Goal: Manage account settings

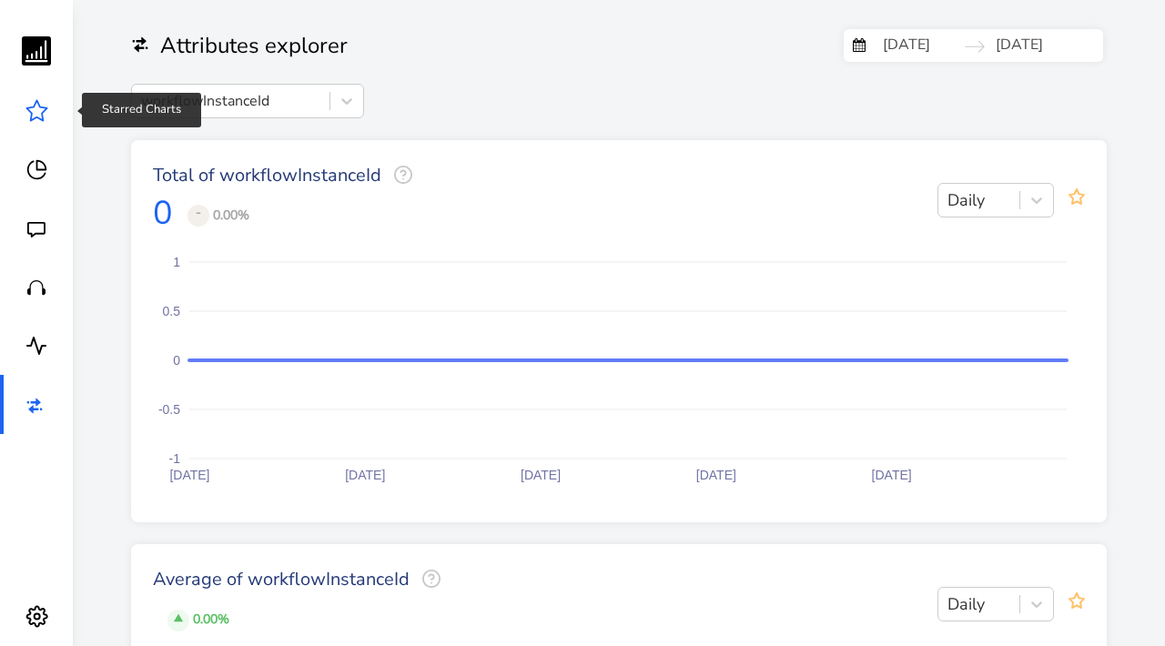
click at [35, 108] on icon at bounding box center [36, 110] width 23 height 23
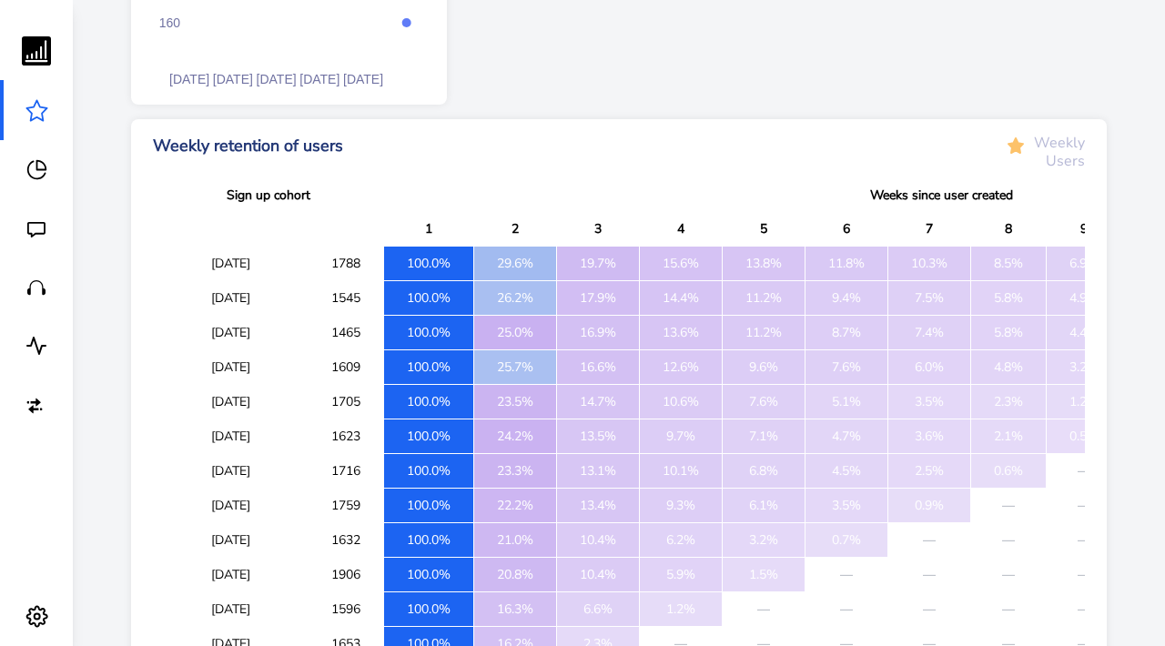
scroll to position [1648, 0]
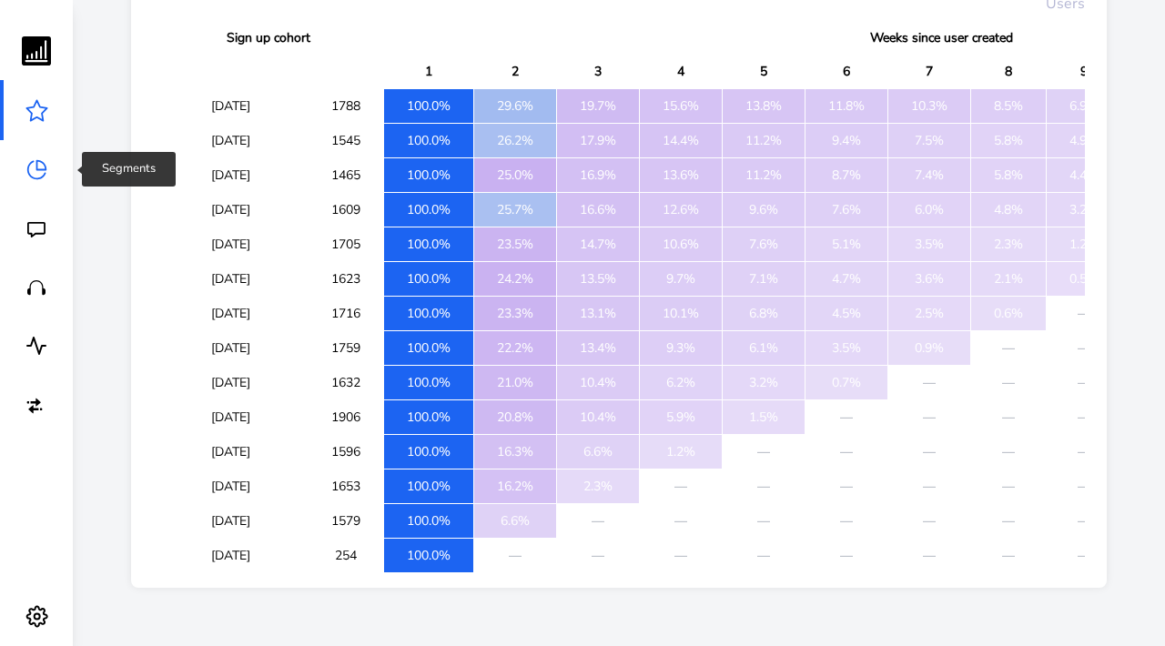
click at [38, 173] on icon at bounding box center [36, 169] width 23 height 23
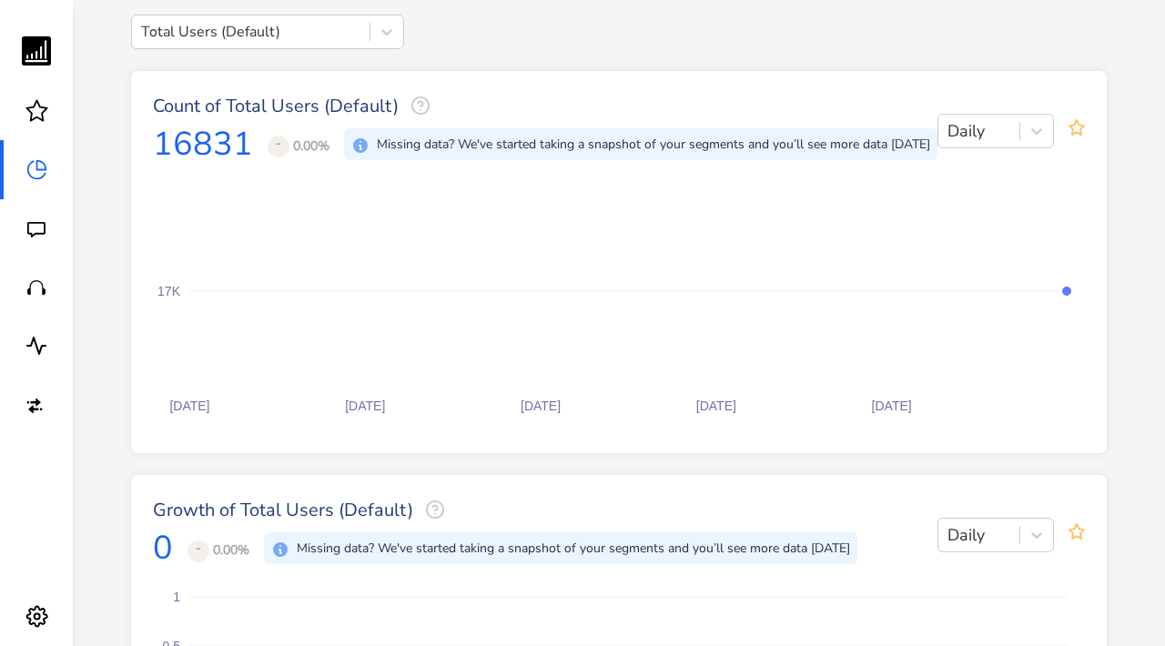
scroll to position [15, 0]
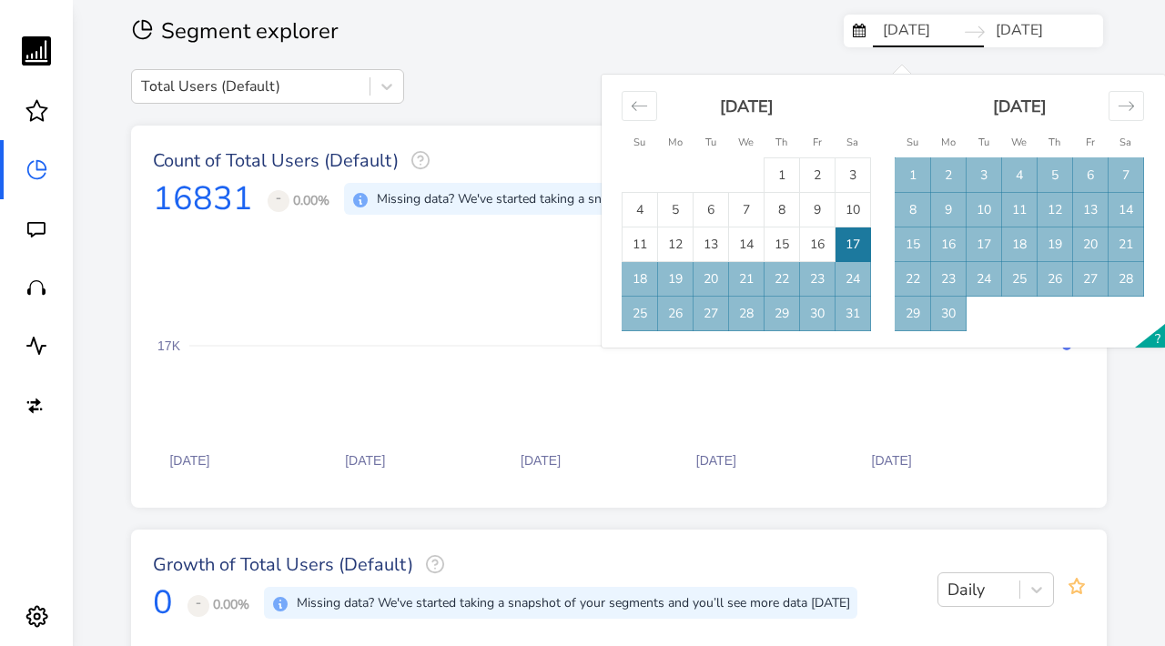
click at [952, 34] on input "[DATE]" at bounding box center [928, 31] width 111 height 33
click at [1128, 108] on icon "Move forward to switch to the next month." at bounding box center [1126, 105] width 17 height 17
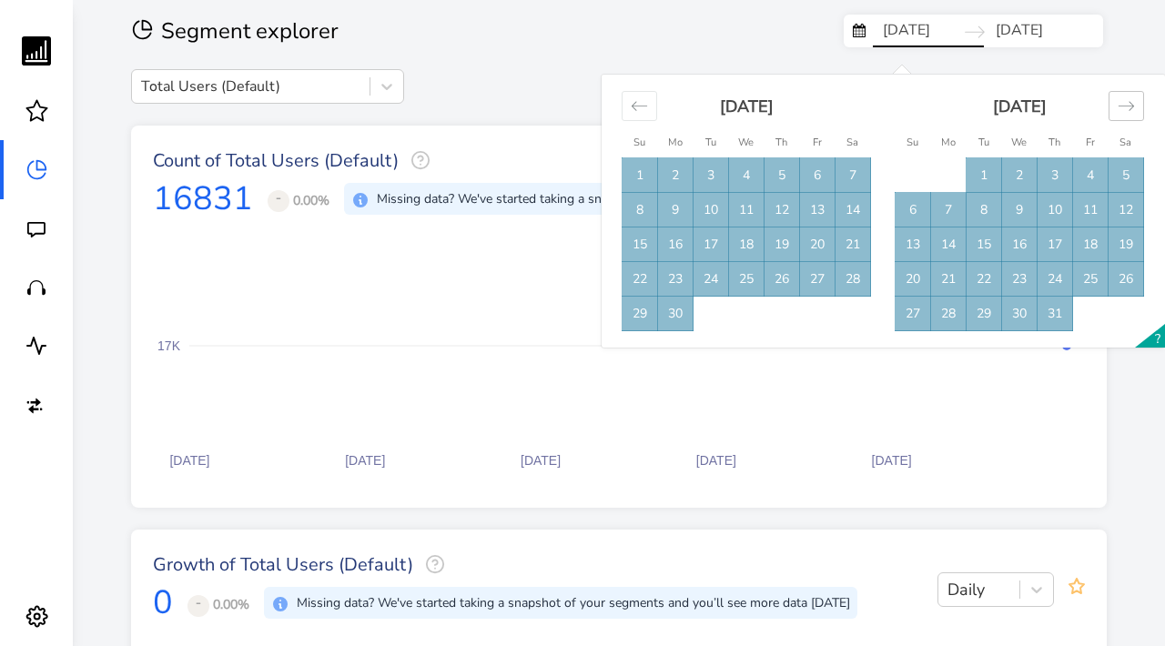
click at [1128, 108] on icon "Move forward to switch to the next month." at bounding box center [1126, 105] width 17 height 17
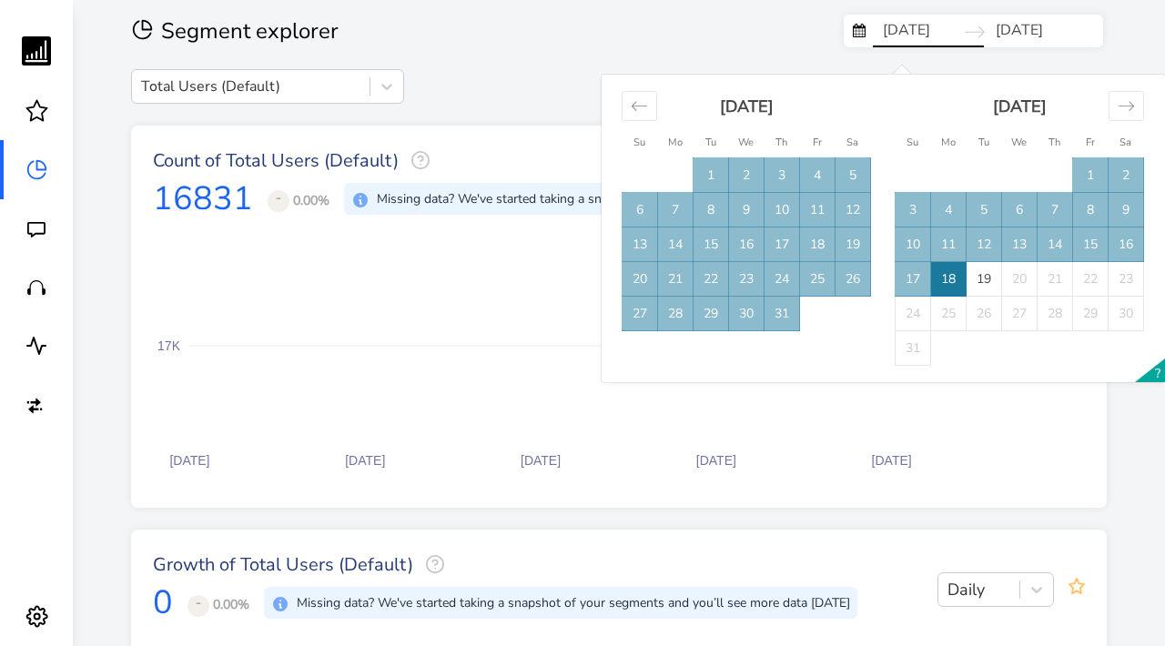
click at [943, 278] on td "18" at bounding box center [949, 279] width 36 height 35
type input "[DATE]"
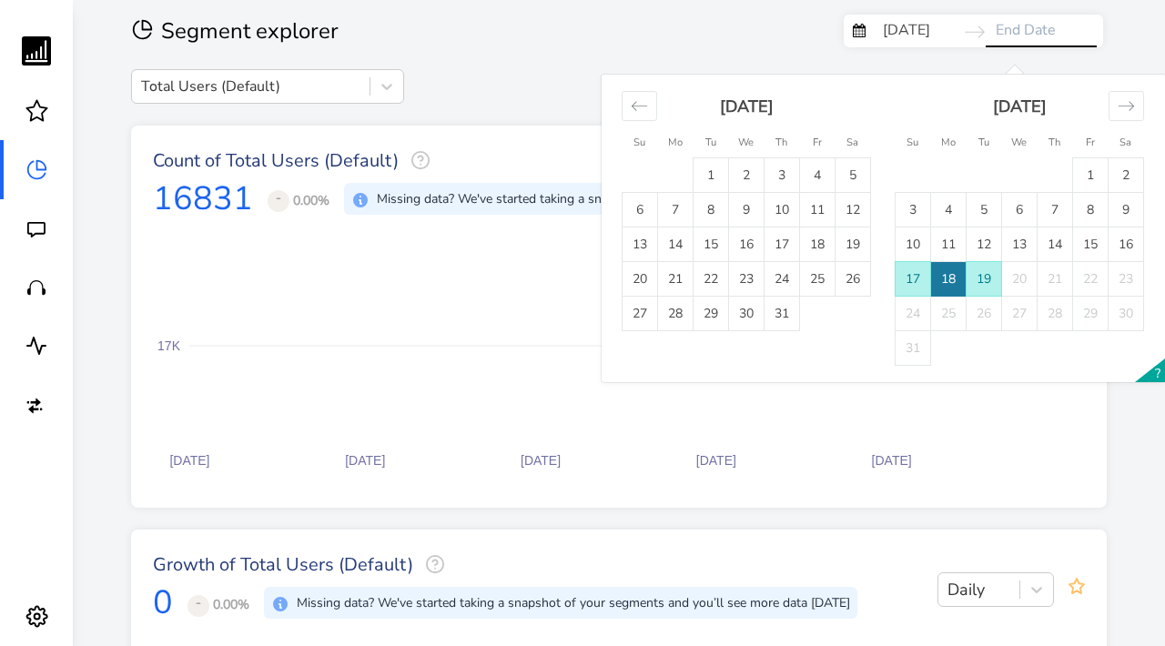
click at [956, 273] on td "18" at bounding box center [949, 279] width 36 height 35
click at [938, 280] on td "18" at bounding box center [949, 279] width 36 height 35
click at [1030, 32] on input "End Date" at bounding box center [1041, 31] width 111 height 33
click at [950, 287] on td "18" at bounding box center [949, 279] width 36 height 35
click at [920, 280] on td "17" at bounding box center [914, 279] width 36 height 35
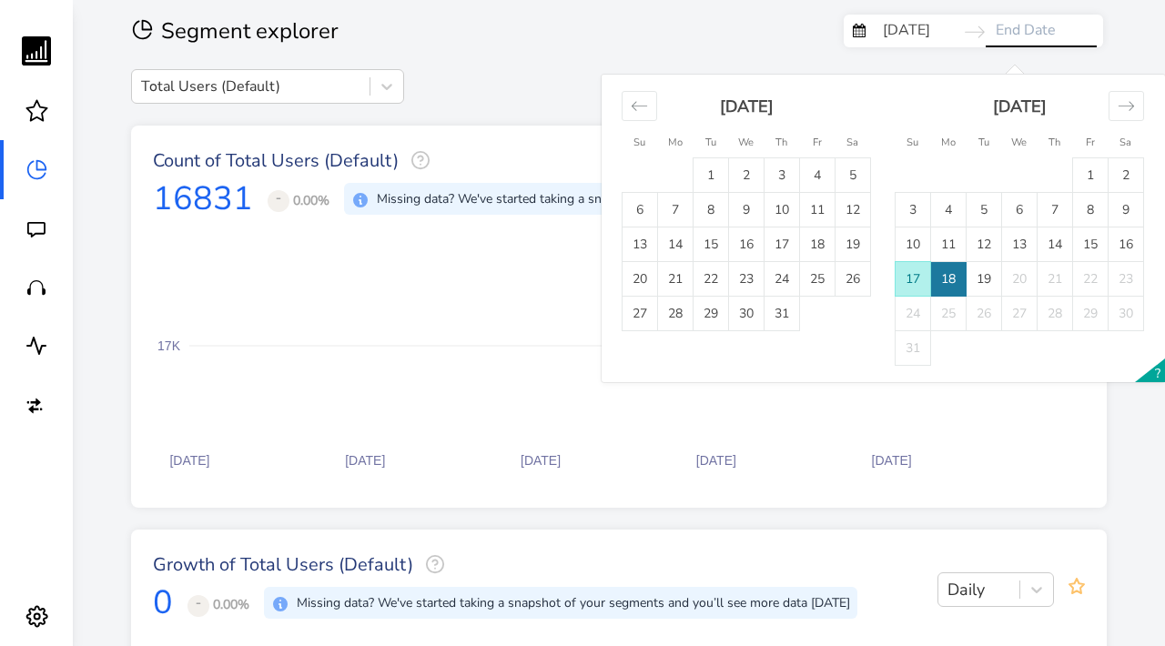
type input "[DATE]"
click at [942, 284] on td "18" at bounding box center [949, 279] width 36 height 35
click at [946, 284] on td "18" at bounding box center [949, 279] width 36 height 35
click at [925, 443] on rect at bounding box center [619, 355] width 932 height 233
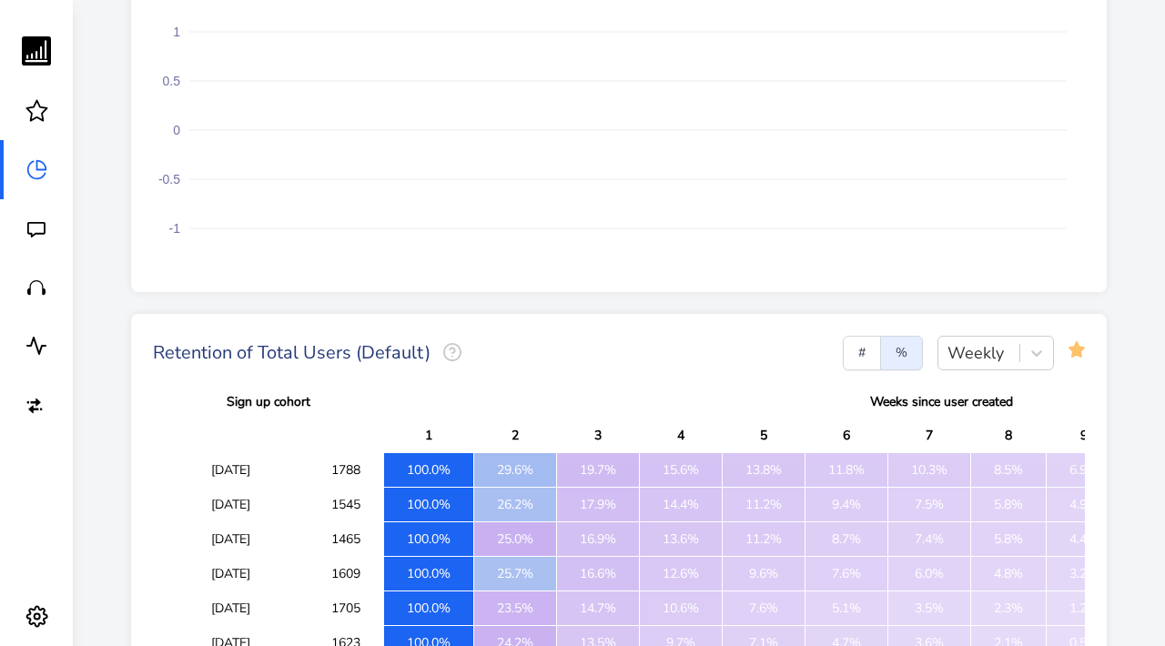
scroll to position [646, 0]
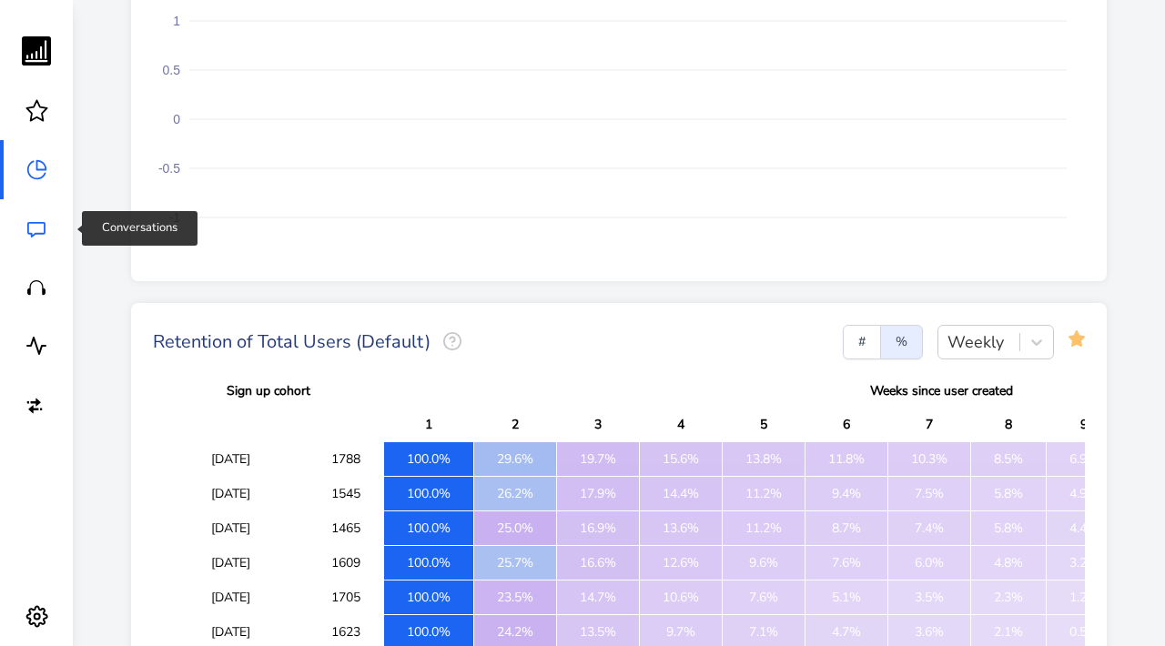
click at [46, 231] on link at bounding box center [36, 228] width 73 height 58
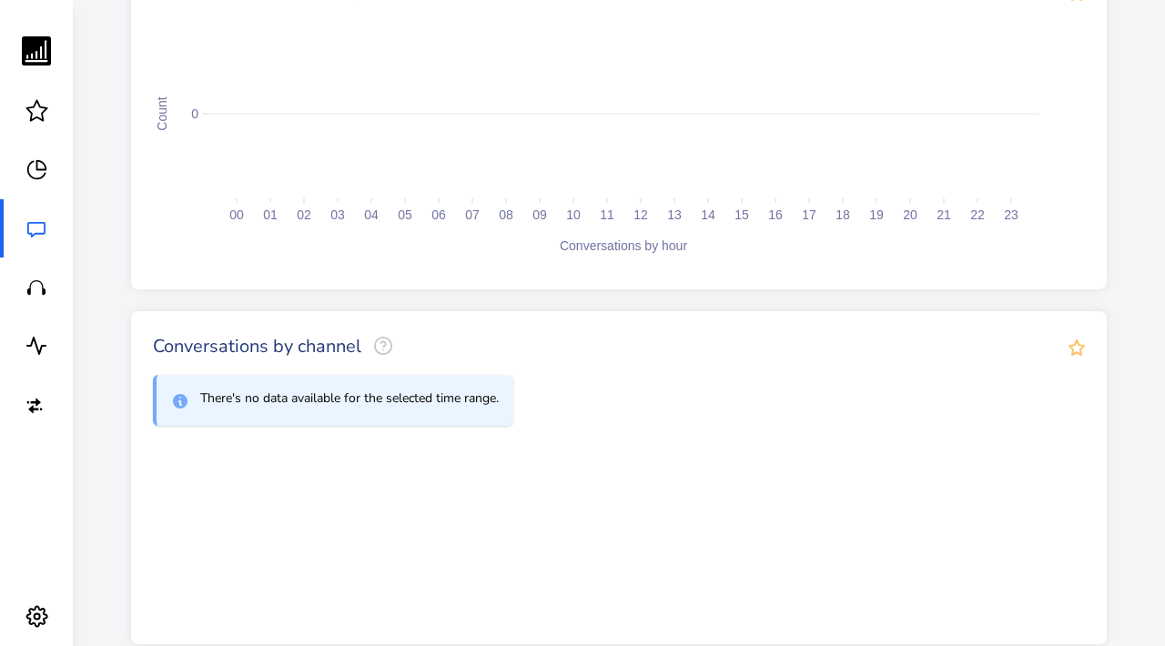
scroll to position [1178, 0]
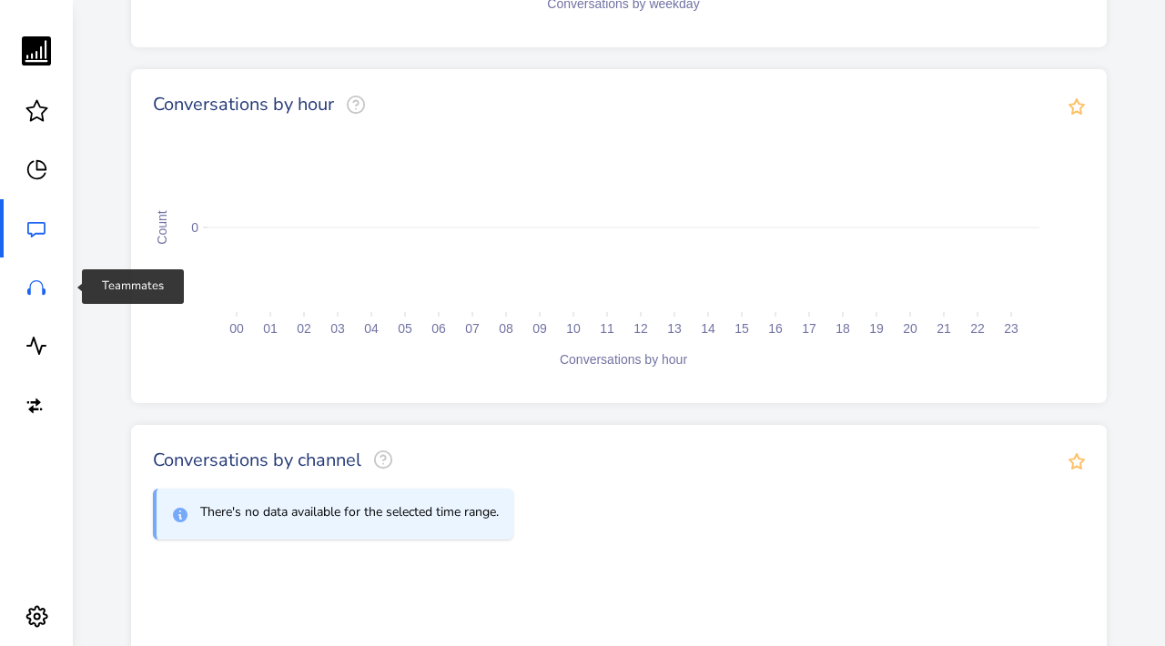
click at [45, 295] on icon at bounding box center [36, 287] width 18 height 15
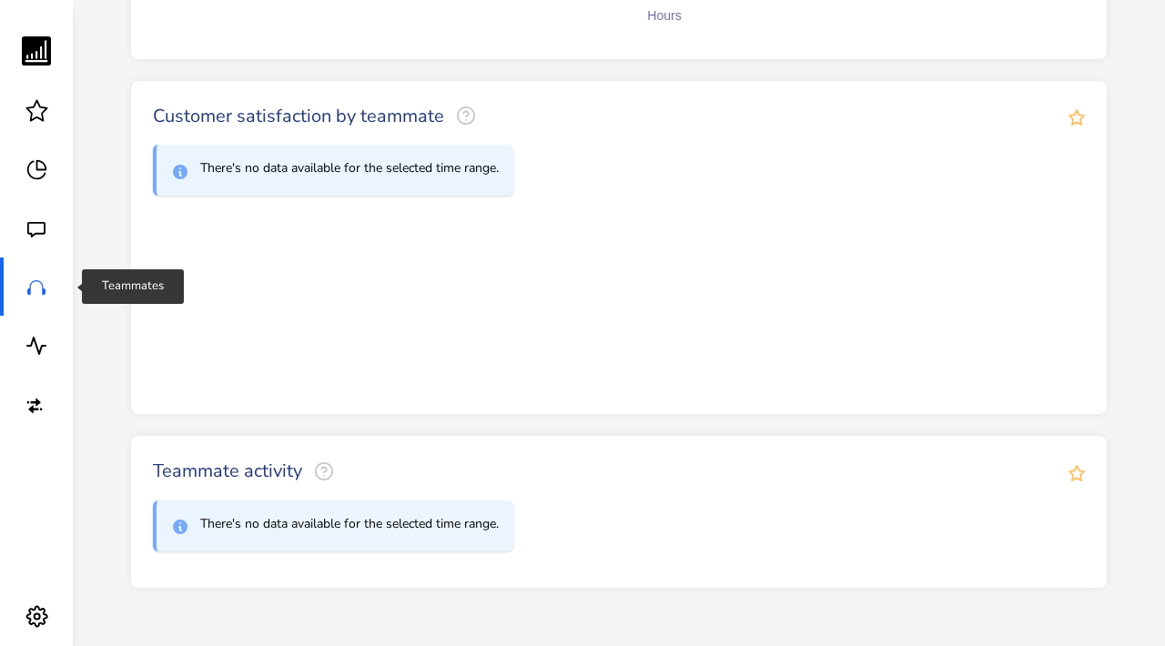
scroll to position [714, 0]
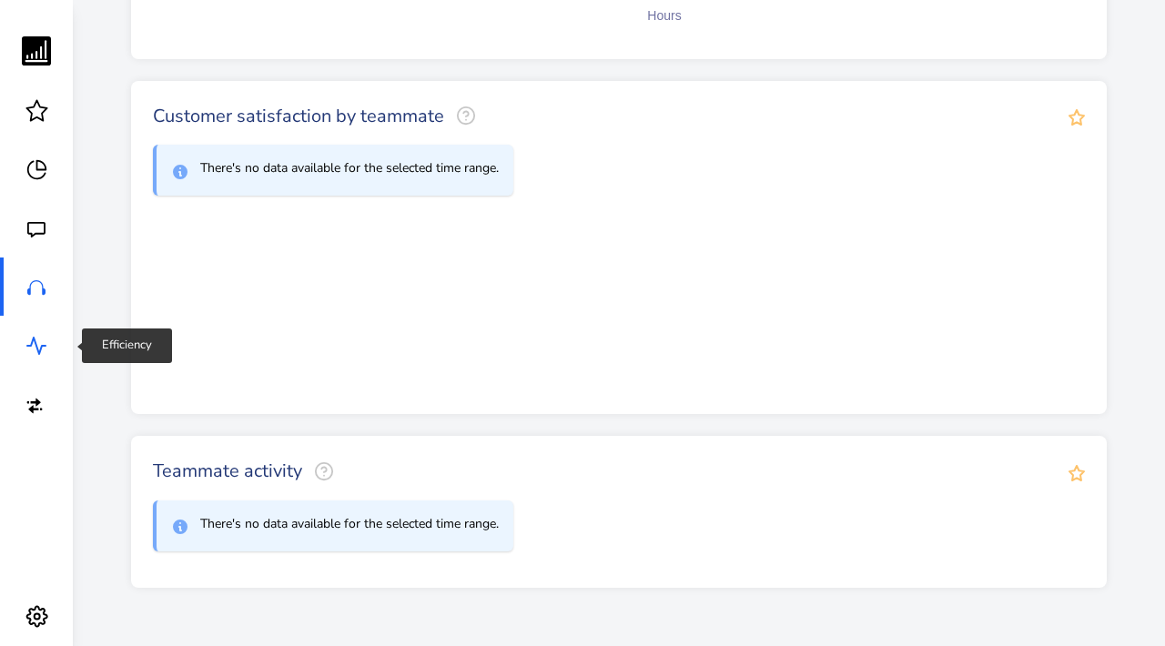
click at [39, 348] on icon at bounding box center [36, 346] width 22 height 22
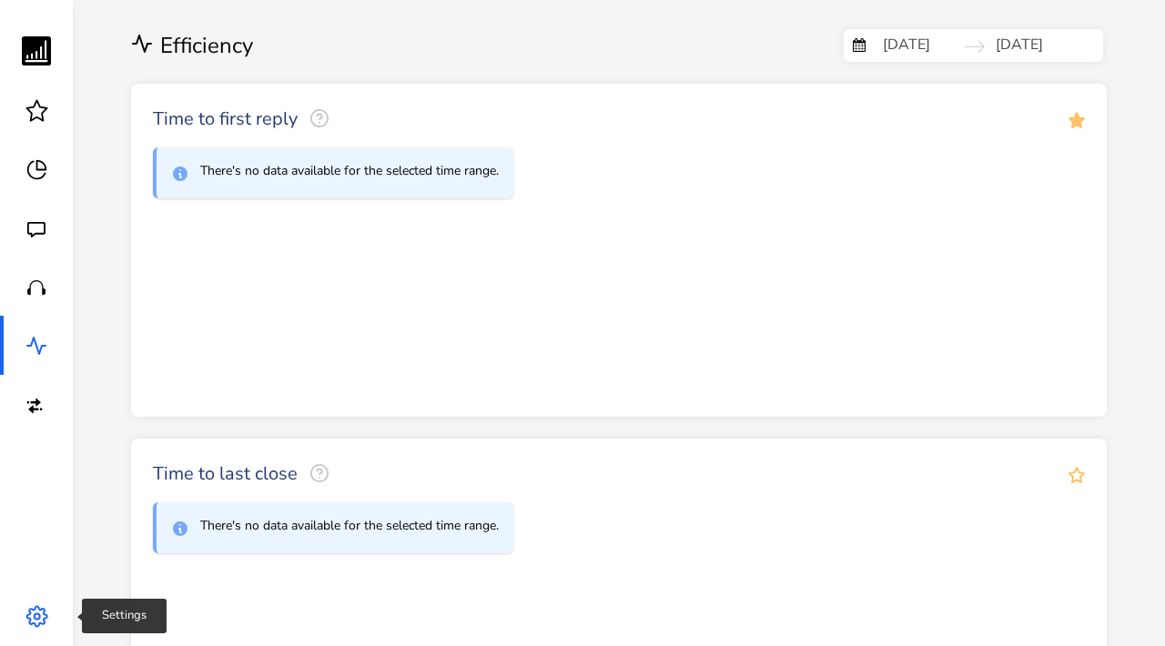
click at [33, 616] on icon at bounding box center [36, 616] width 23 height 23
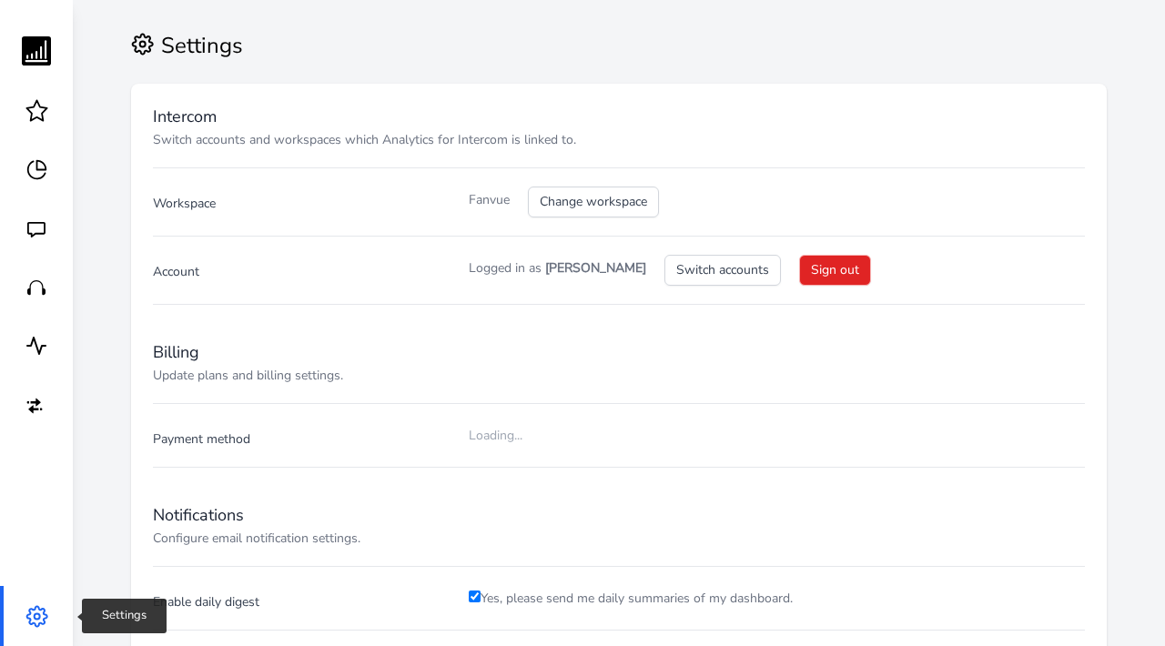
checkbox input "true"
